Goal: Task Accomplishment & Management: Complete application form

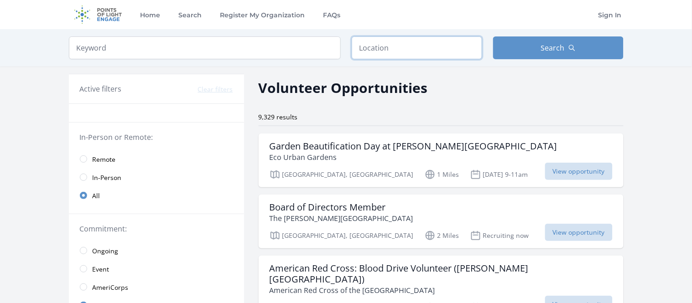
click at [417, 46] on input "text" at bounding box center [417, 48] width 131 height 23
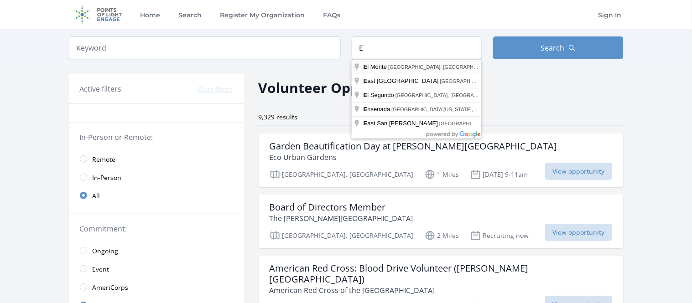
type input "[GEOGRAPHIC_DATA], [GEOGRAPHIC_DATA], [GEOGRAPHIC_DATA]"
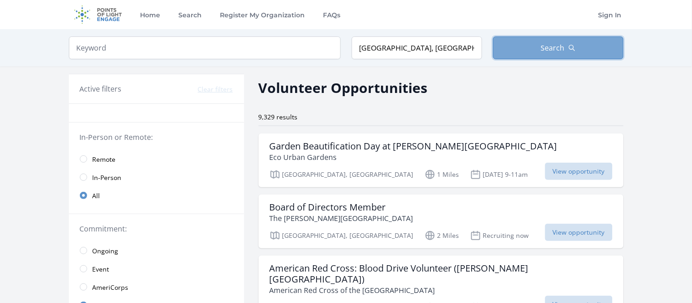
click at [586, 44] on button "Search" at bounding box center [558, 48] width 131 height 23
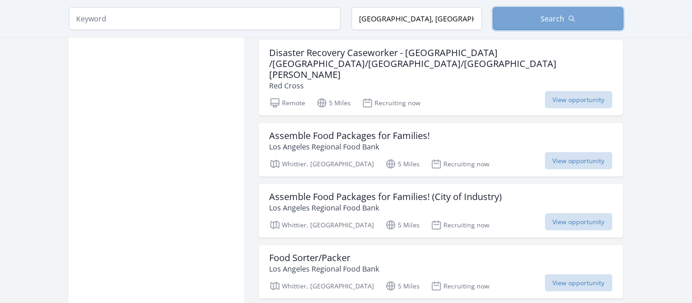
scroll to position [956, 0]
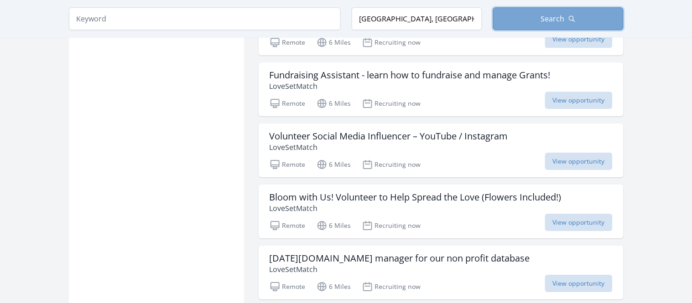
scroll to position [2466, 0]
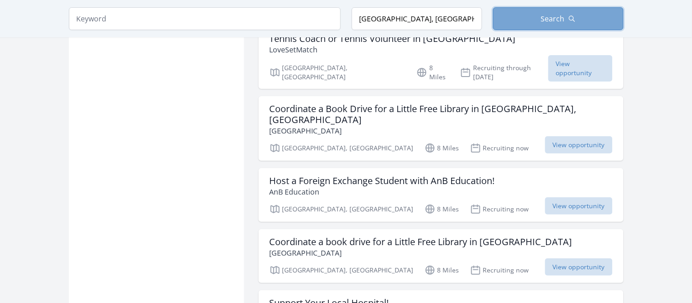
scroll to position [4446, 0]
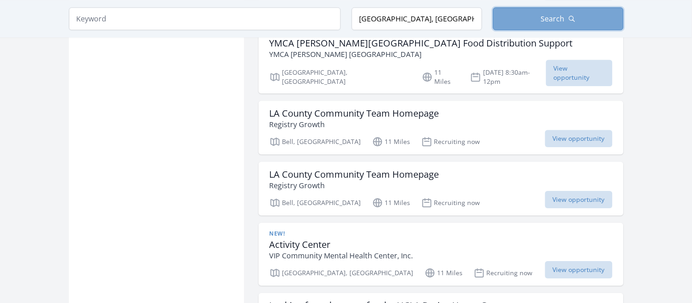
scroll to position [5988, 0]
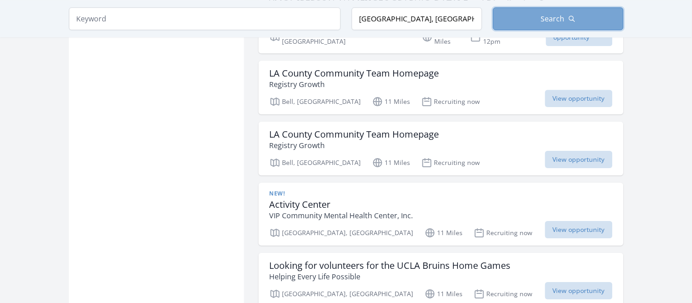
scroll to position [5917, 0]
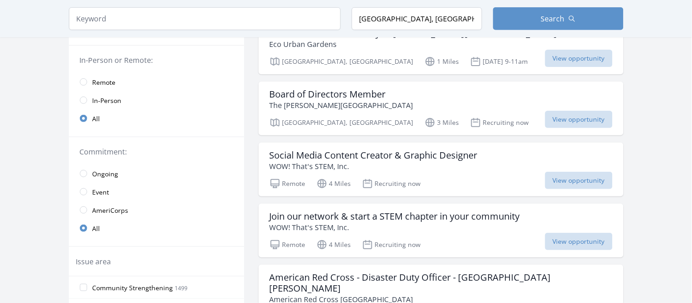
scroll to position [116, 0]
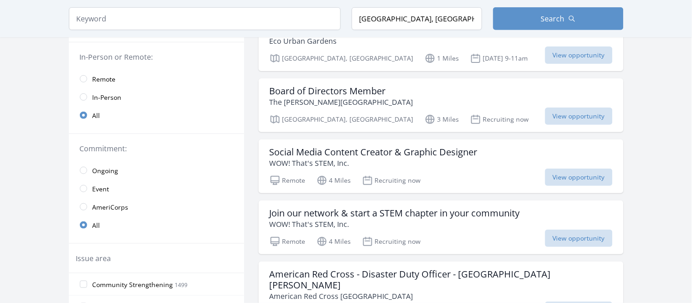
click at [80, 75] on link "Remote" at bounding box center [156, 79] width 175 height 18
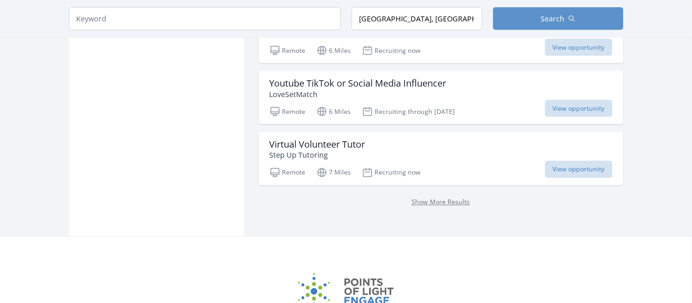
scroll to position [1188, 0]
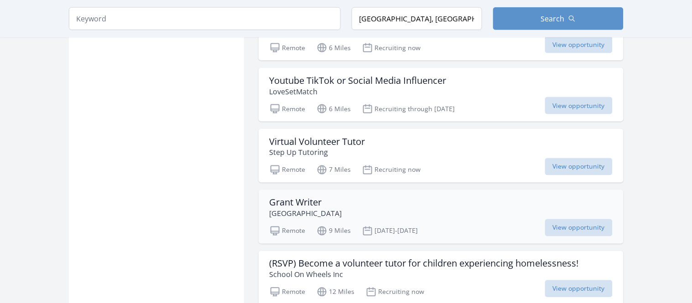
click at [429, 190] on div "Grant Writer Bright Path Center Remote 9 Miles Apr 22-23rd View opportunity" at bounding box center [441, 217] width 365 height 54
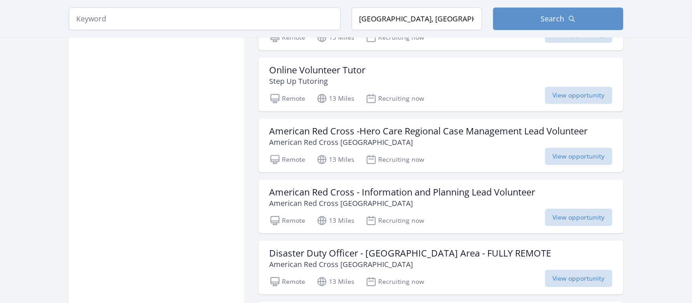
scroll to position [1530, 0]
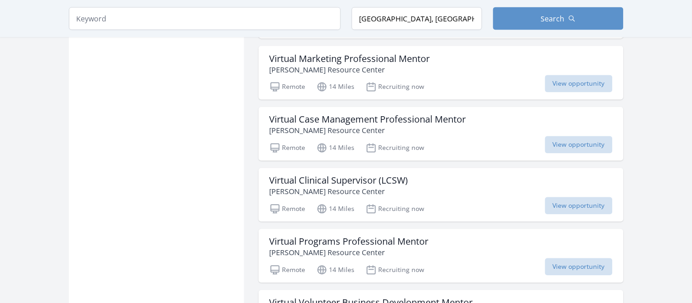
scroll to position [3088, 0]
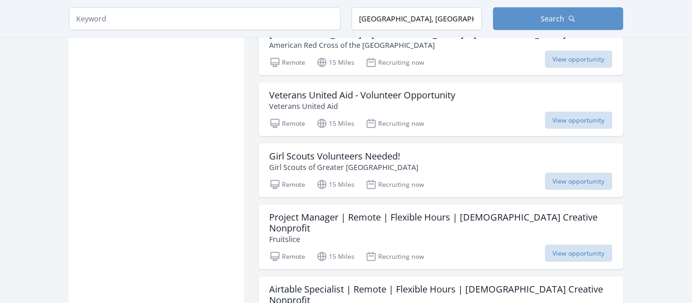
scroll to position [4485, 0]
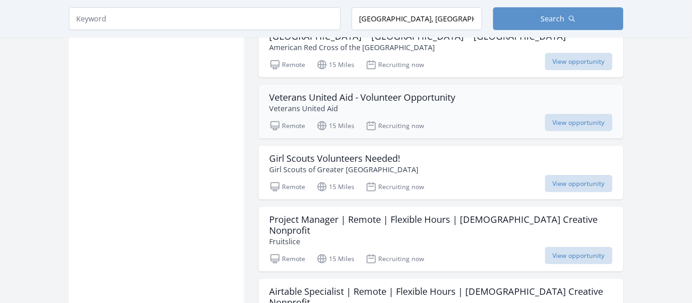
click at [277, 92] on h3 "Veterans United Aid - Volunteer Opportunity" at bounding box center [363, 97] width 186 height 11
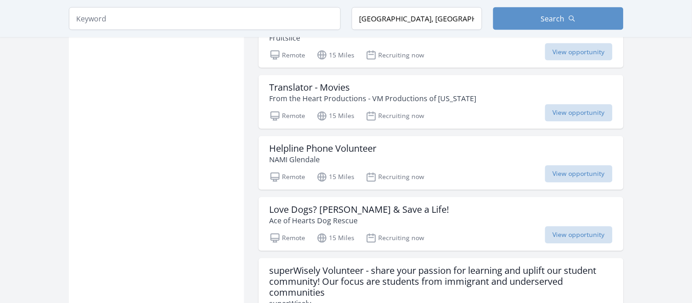
scroll to position [4831, 0]
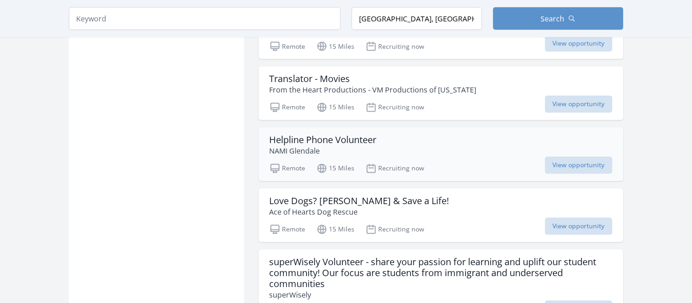
click at [340, 146] on p "NAMI Glendale" at bounding box center [323, 151] width 107 height 11
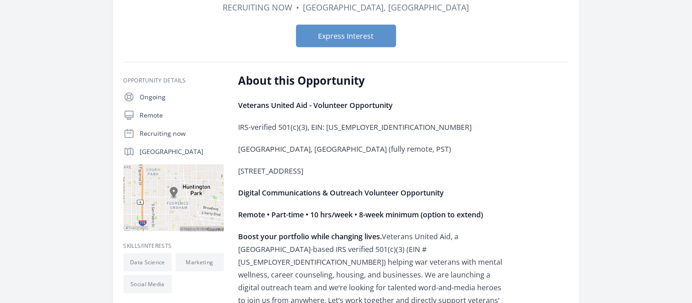
scroll to position [115, 0]
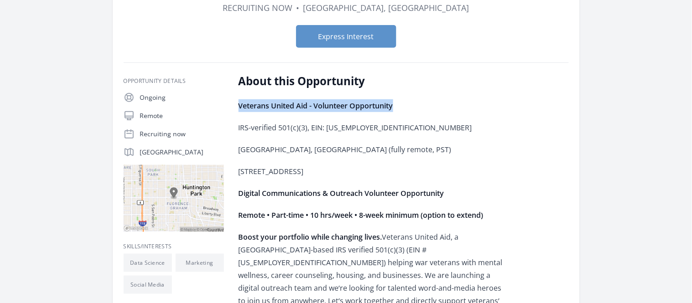
drag, startPoint x: 238, startPoint y: 99, endPoint x: 405, endPoint y: 108, distance: 167.3
click at [405, 108] on p "Veterans United Aid - Volunteer Opportunity" at bounding box center [372, 105] width 267 height 13
copy strong "Veterans United Aid - Volunteer Opportunity"
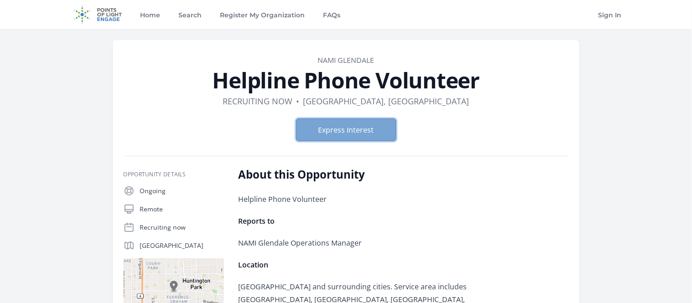
click at [339, 131] on button "Express Interest" at bounding box center [346, 130] width 100 height 23
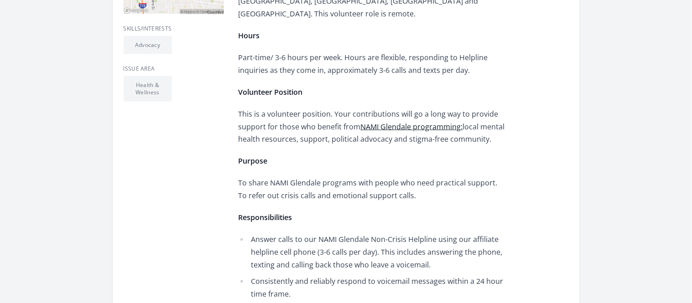
scroll to position [319, 0]
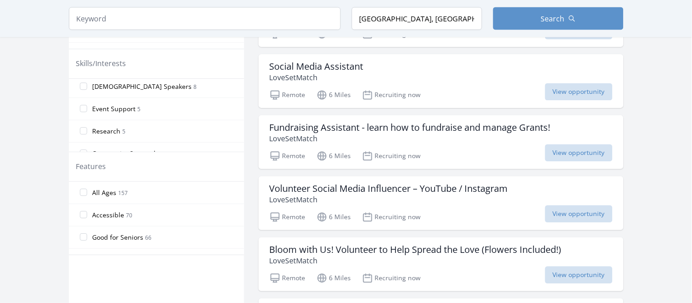
scroll to position [732, 0]
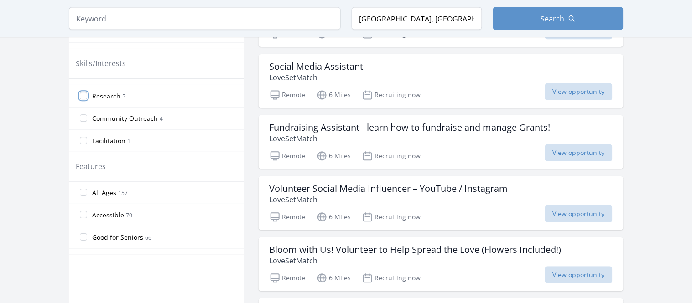
click at [84, 97] on input "Research 5" at bounding box center [83, 96] width 7 height 7
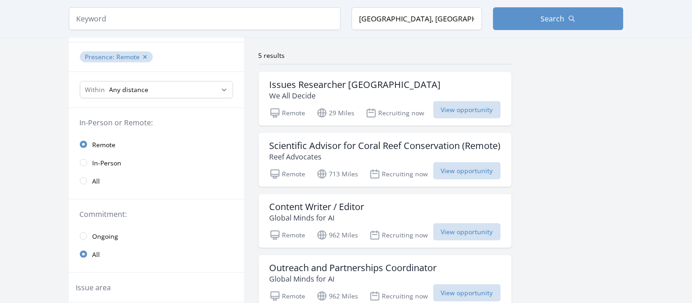
scroll to position [60, 0]
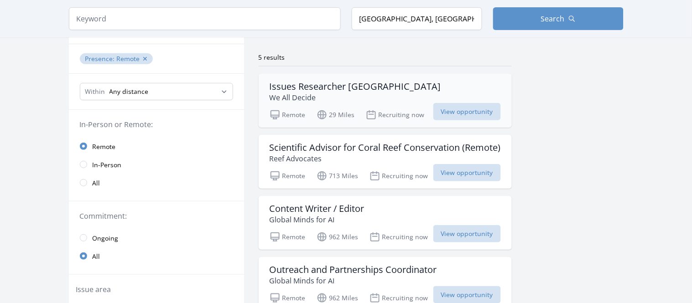
click at [338, 83] on h3 "Issues Researcher [GEOGRAPHIC_DATA]" at bounding box center [356, 86] width 172 height 11
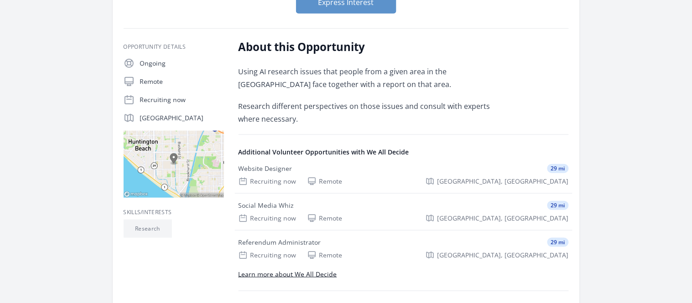
scroll to position [129, 0]
